Goal: Task Accomplishment & Management: Complete application form

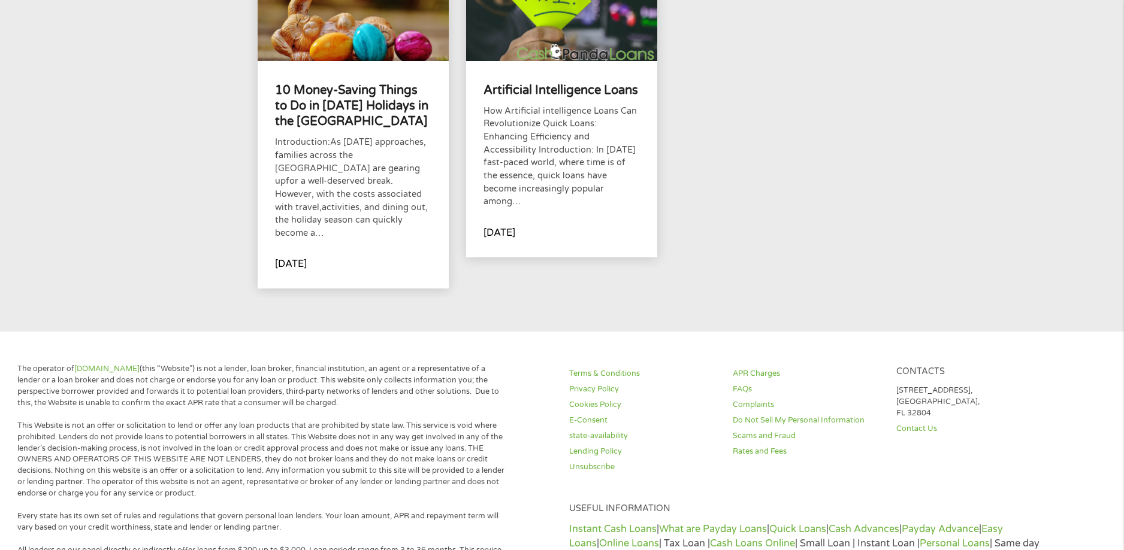
scroll to position [479, 0]
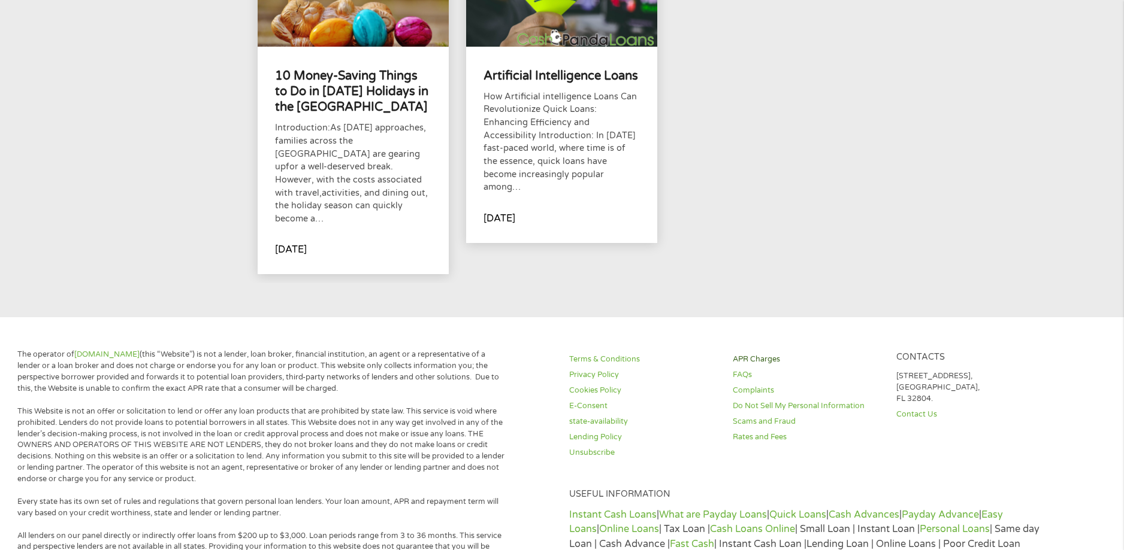
click at [745, 354] on link "APR Charges" at bounding box center [806, 359] width 149 height 11
click at [743, 354] on link "APR Charges" at bounding box center [806, 359] width 149 height 11
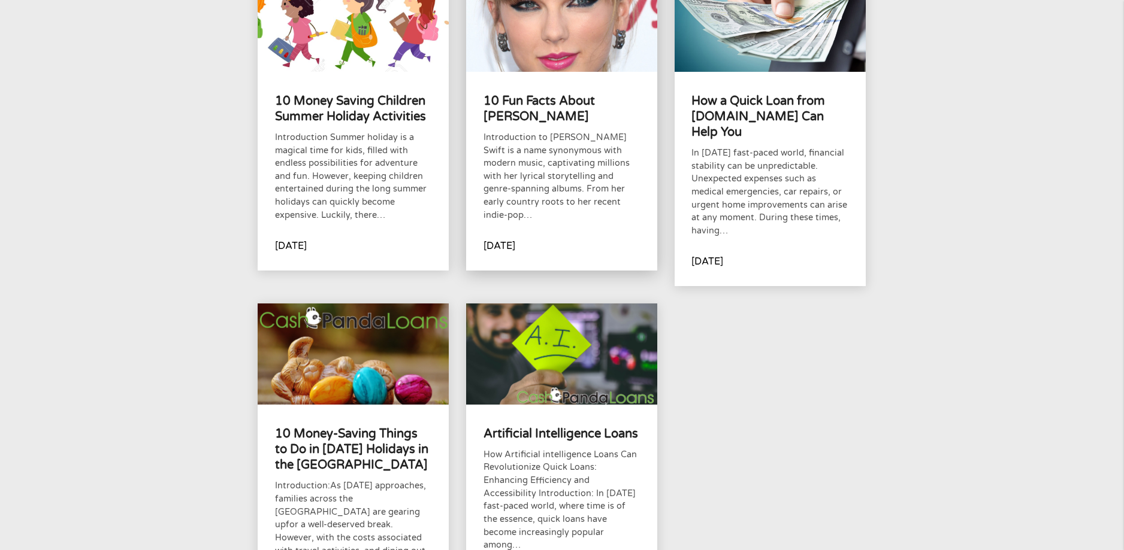
scroll to position [120, 0]
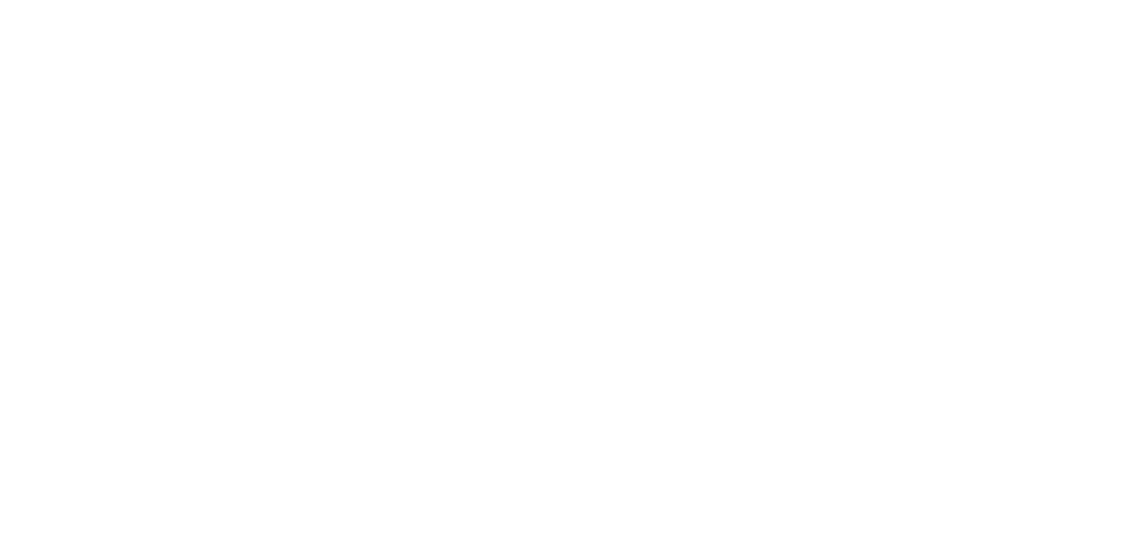
click at [0, 0] on html at bounding box center [0, 0] width 0 height 0
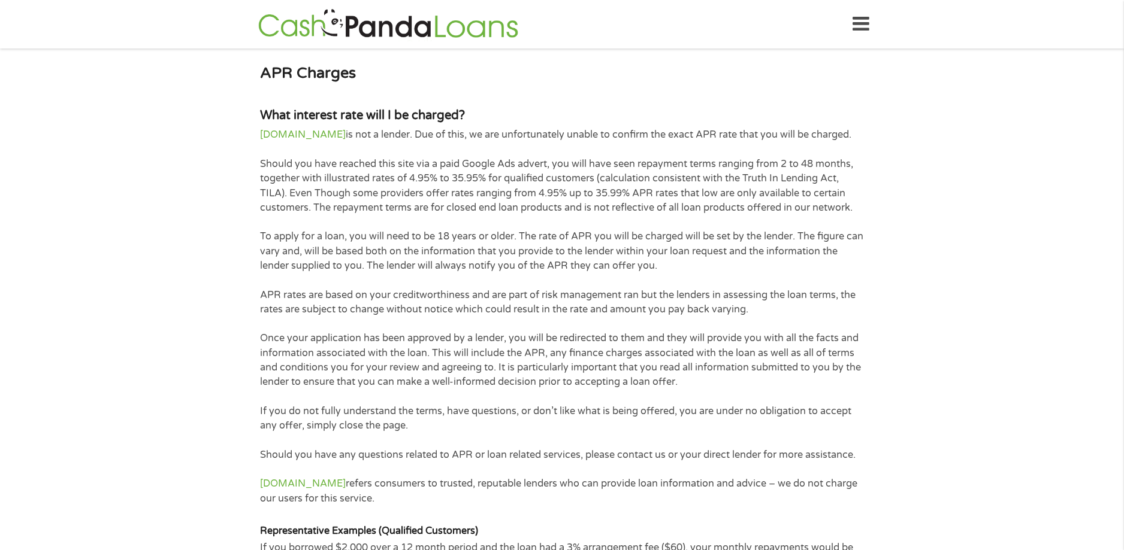
click at [741, 346] on p "Once your application has been approved by a lender, you will be redirected to …" at bounding box center [562, 360] width 604 height 58
click at [858, 22] on icon at bounding box center [860, 24] width 17 height 29
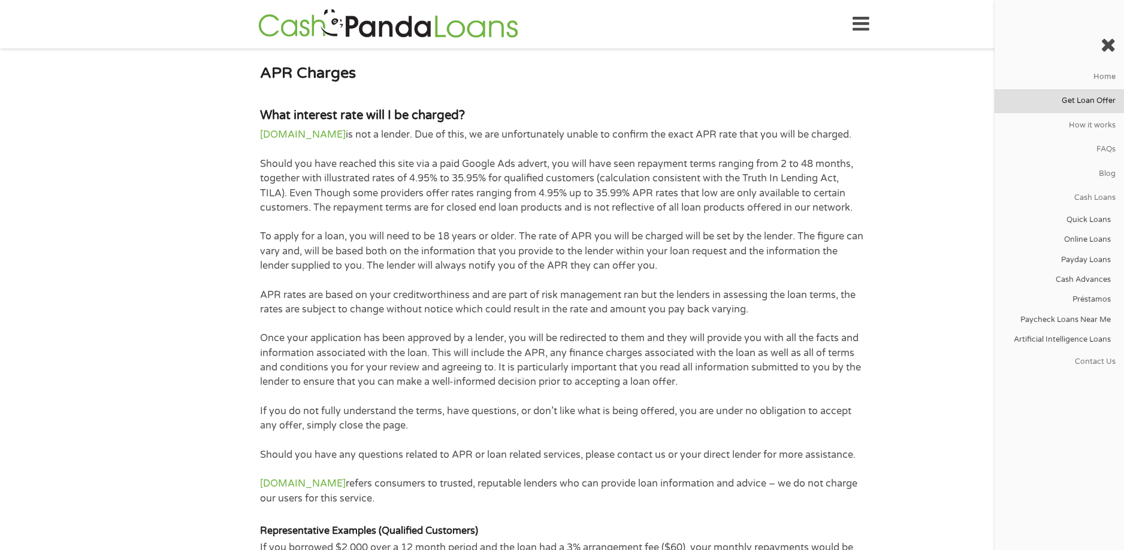
click at [1085, 101] on link "Get Loan Offer" at bounding box center [1058, 101] width 129 height 24
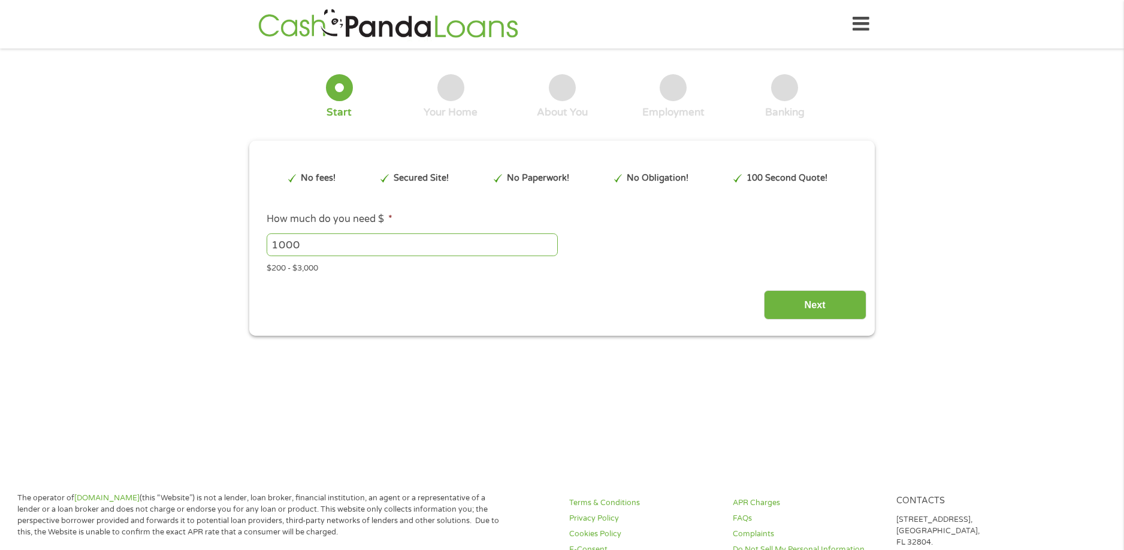
type input "EAIaIQobChMIy_X6stD-jwMViE1HAR0ONQLnEAAYAiAAEgJpZPD_BwE"
click at [322, 242] on input "1000" at bounding box center [412, 245] width 291 height 23
click at [549, 241] on input "1001" at bounding box center [412, 245] width 291 height 23
click at [550, 246] on input "1002" at bounding box center [412, 245] width 291 height 23
click at [551, 246] on input "1001" at bounding box center [412, 245] width 291 height 23
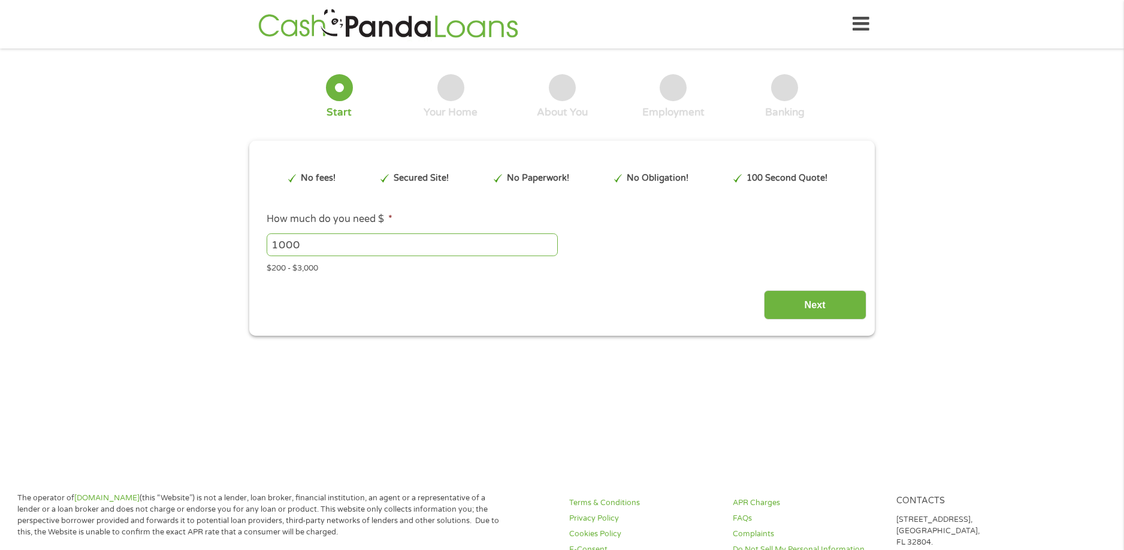
click at [552, 246] on input "1000" at bounding box center [412, 245] width 291 height 23
type input "1"
type input "15000"
click at [818, 303] on input "Next" at bounding box center [815, 304] width 102 height 29
